Goal: Navigation & Orientation: Find specific page/section

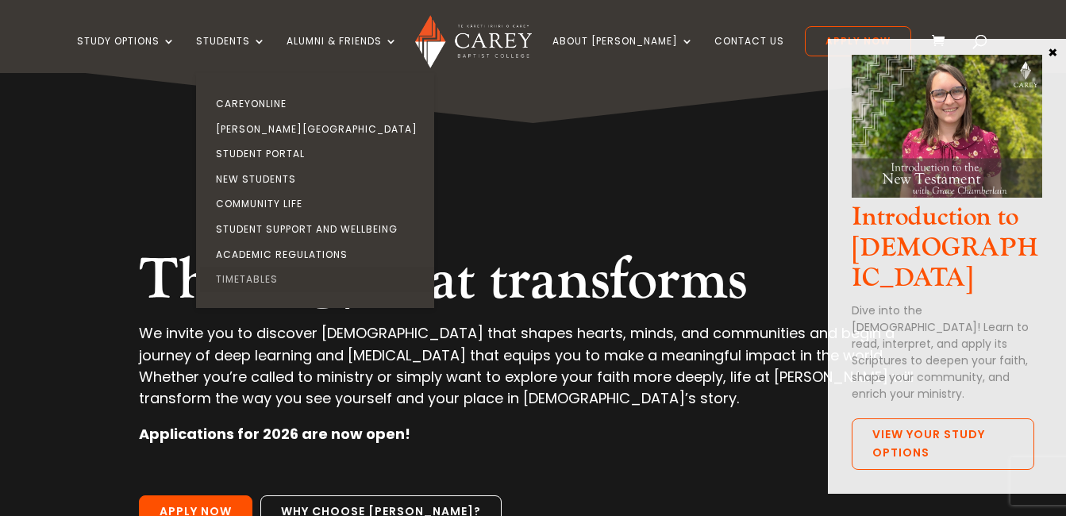
click at [267, 279] on link "Timetables" at bounding box center [319, 279] width 238 height 25
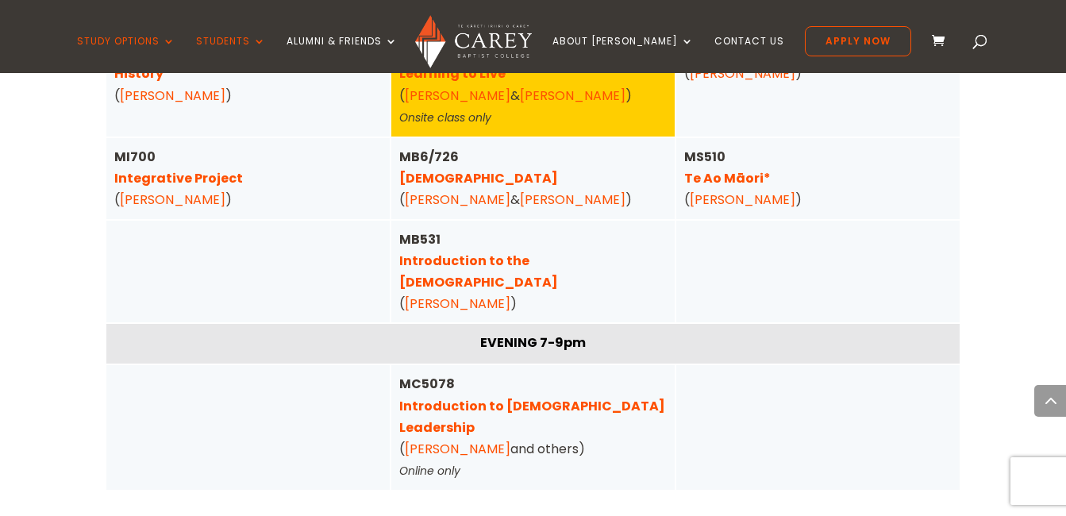
scroll to position [1588, 0]
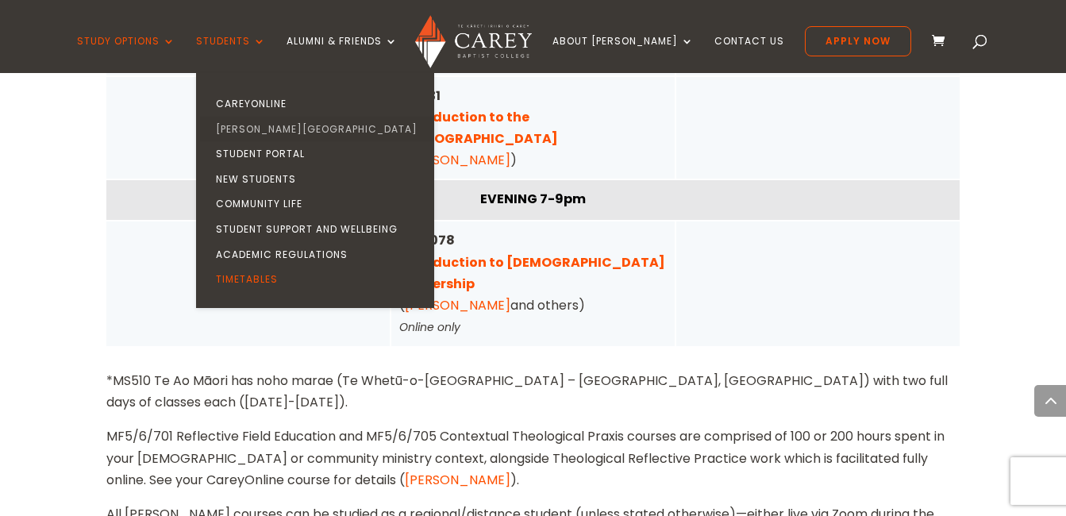
click at [271, 137] on link "[PERSON_NAME][GEOGRAPHIC_DATA]" at bounding box center [319, 129] width 238 height 25
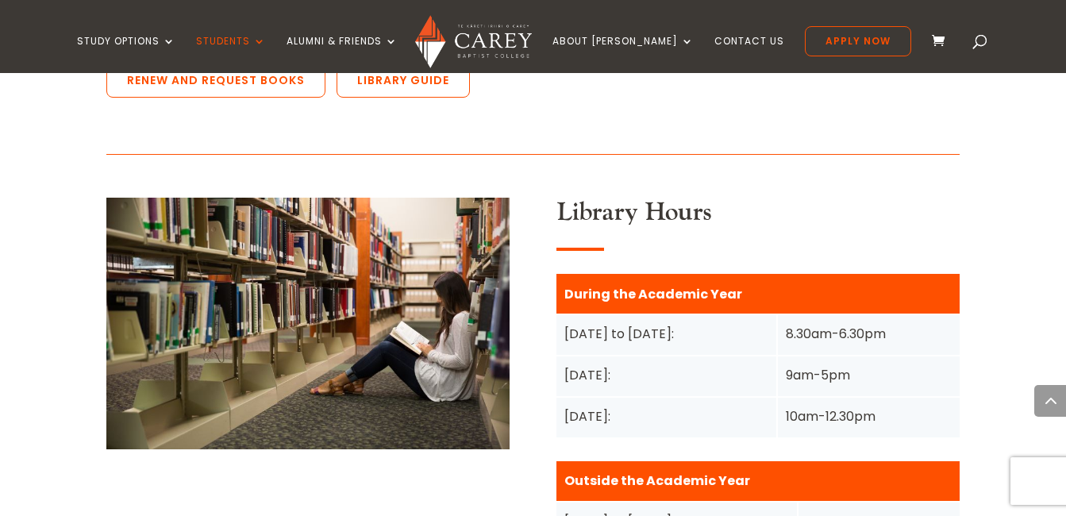
scroll to position [1429, 0]
